Goal: Task Accomplishment & Management: Use online tool/utility

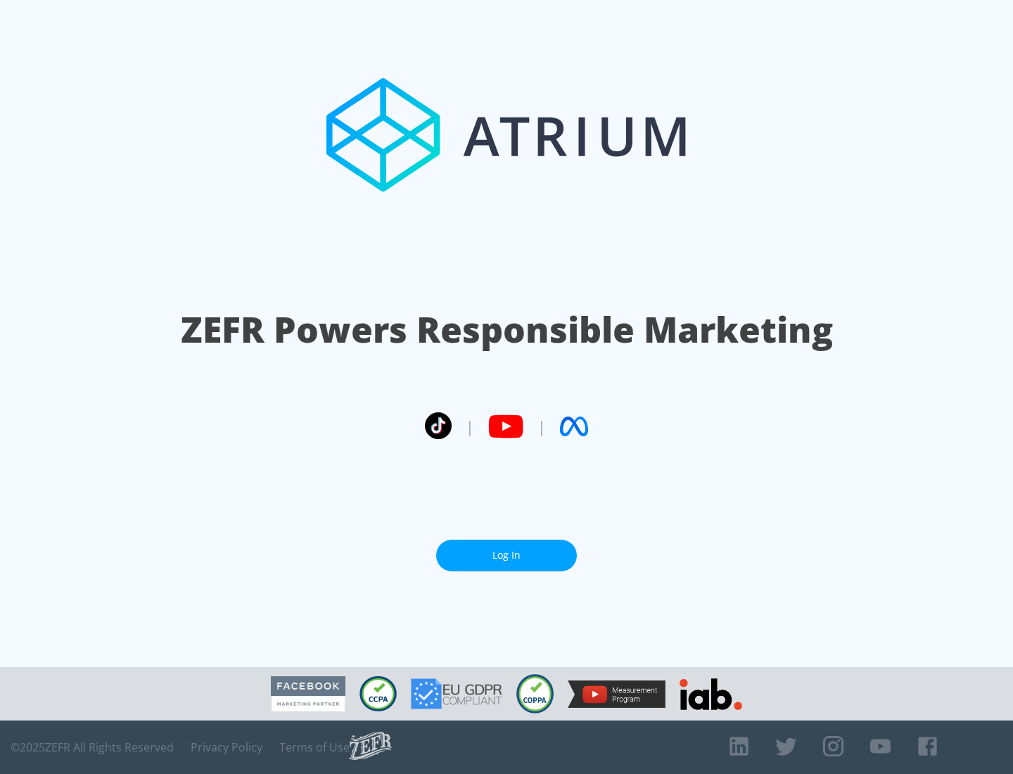
click at [506, 555] on link "Log In" at bounding box center [506, 556] width 141 height 32
